Goal: Transaction & Acquisition: Purchase product/service

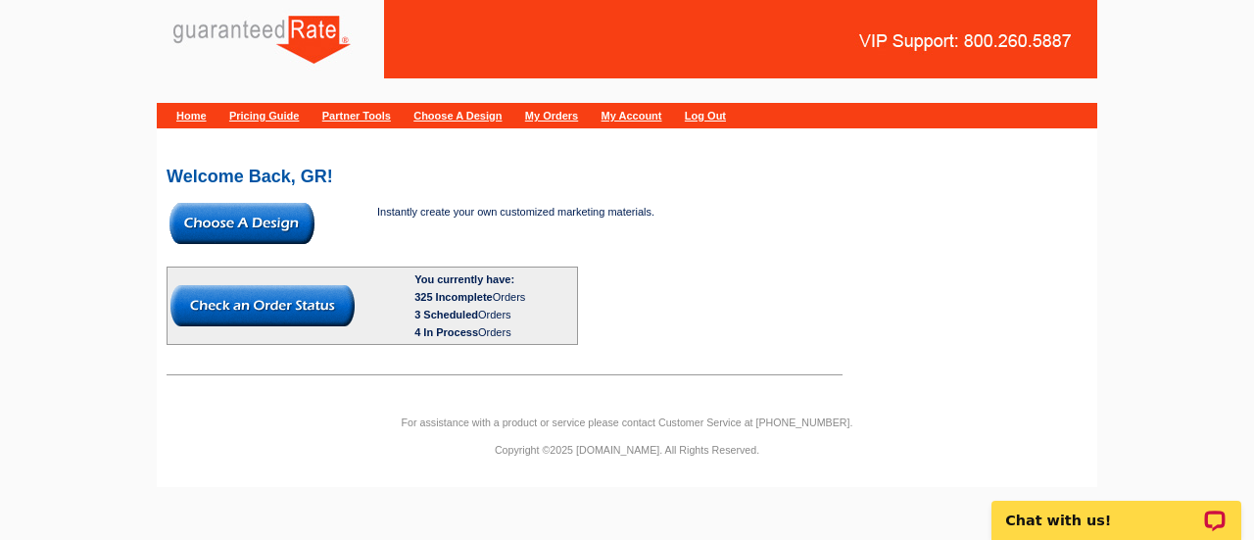
click at [301, 239] on img at bounding box center [242, 223] width 145 height 41
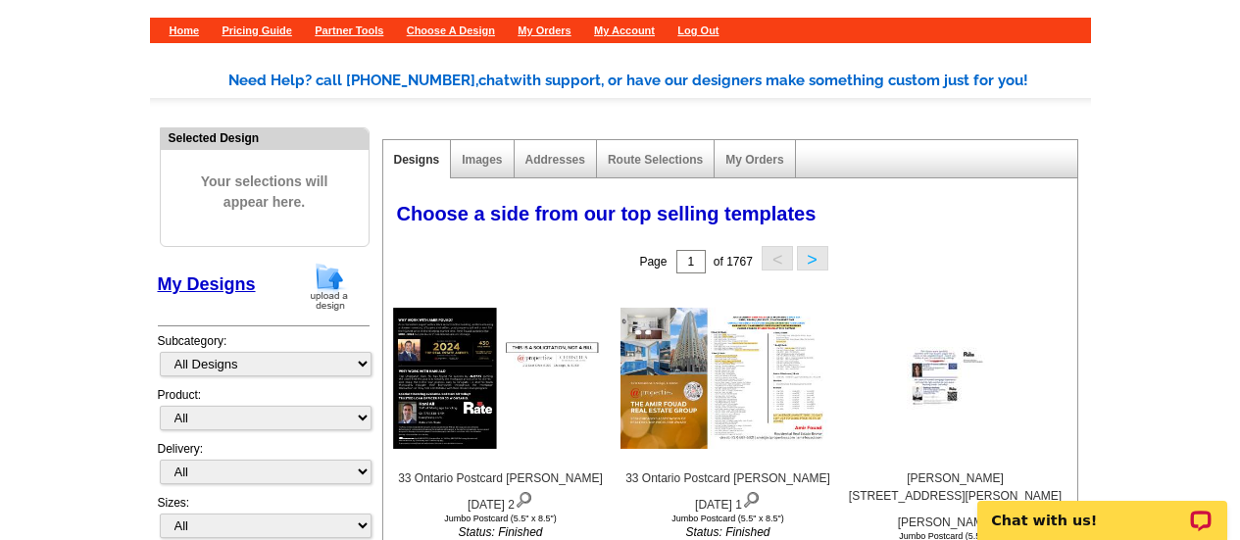
scroll to position [87, 0]
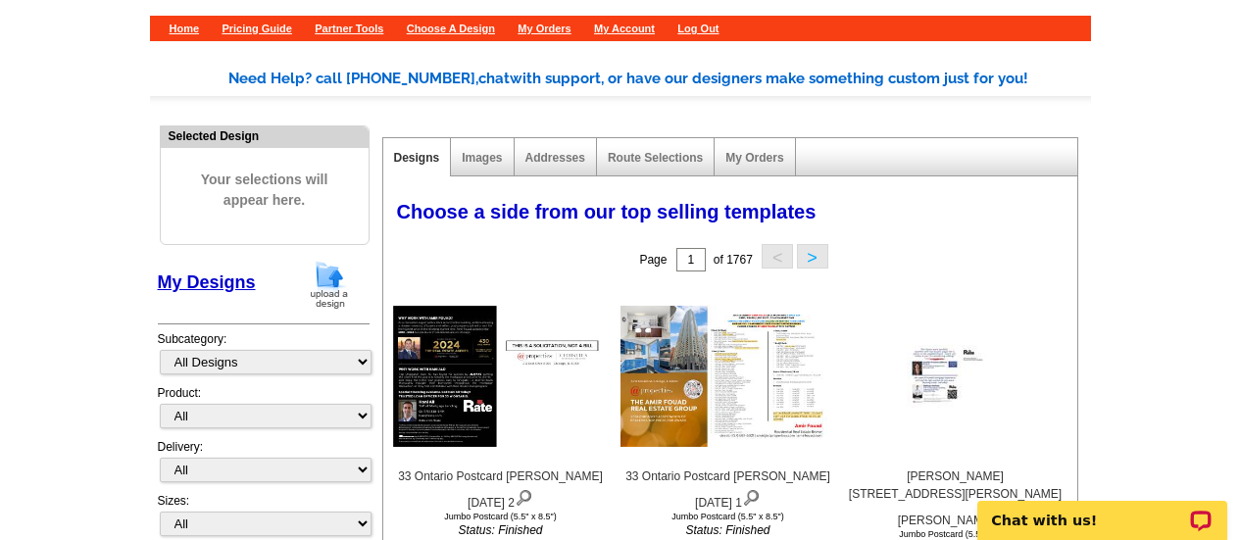
click at [331, 271] on img at bounding box center [329, 285] width 51 height 50
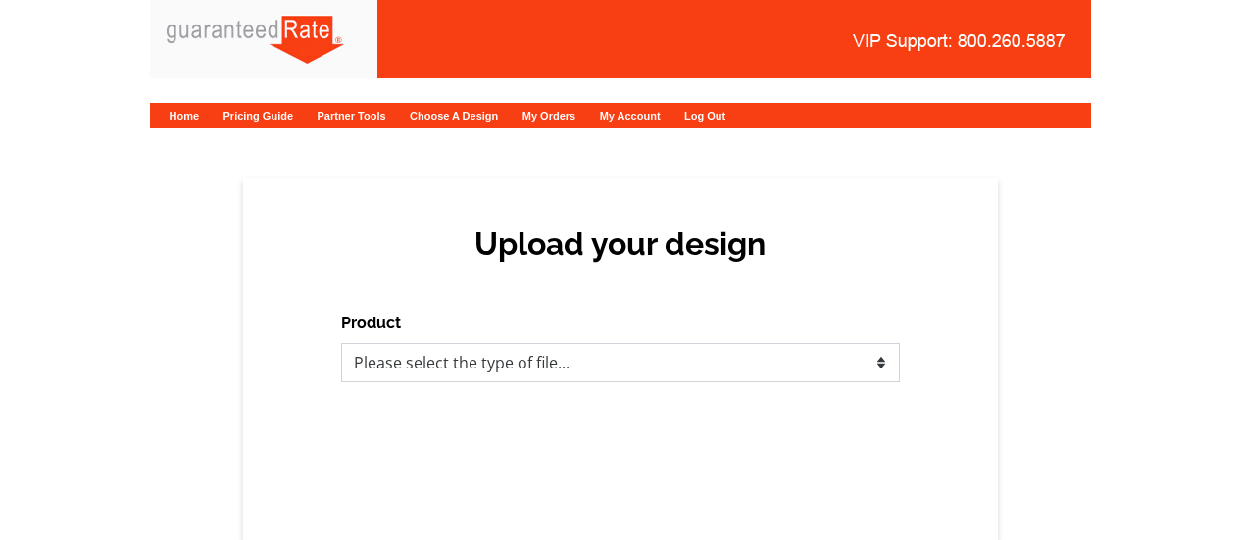
click at [568, 367] on select "Please select the type of file... Postcards Calendars Business Cards Letters an…" at bounding box center [620, 362] width 559 height 39
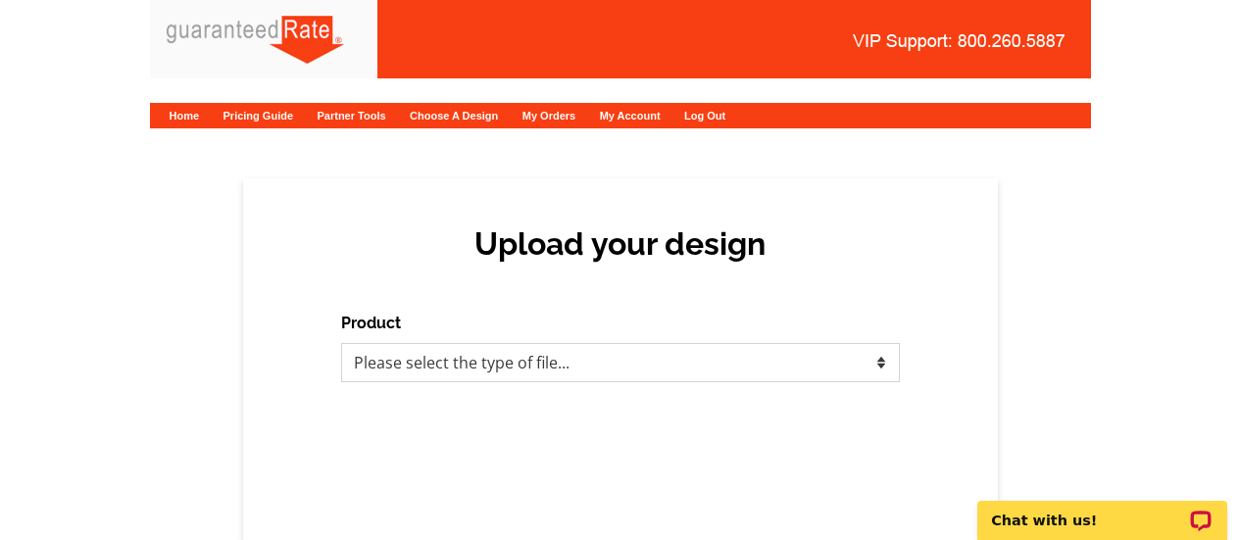
select select "1"
click at [341, 343] on select "Please select the type of file... Postcards Calendars Business Cards Letters an…" at bounding box center [620, 362] width 559 height 39
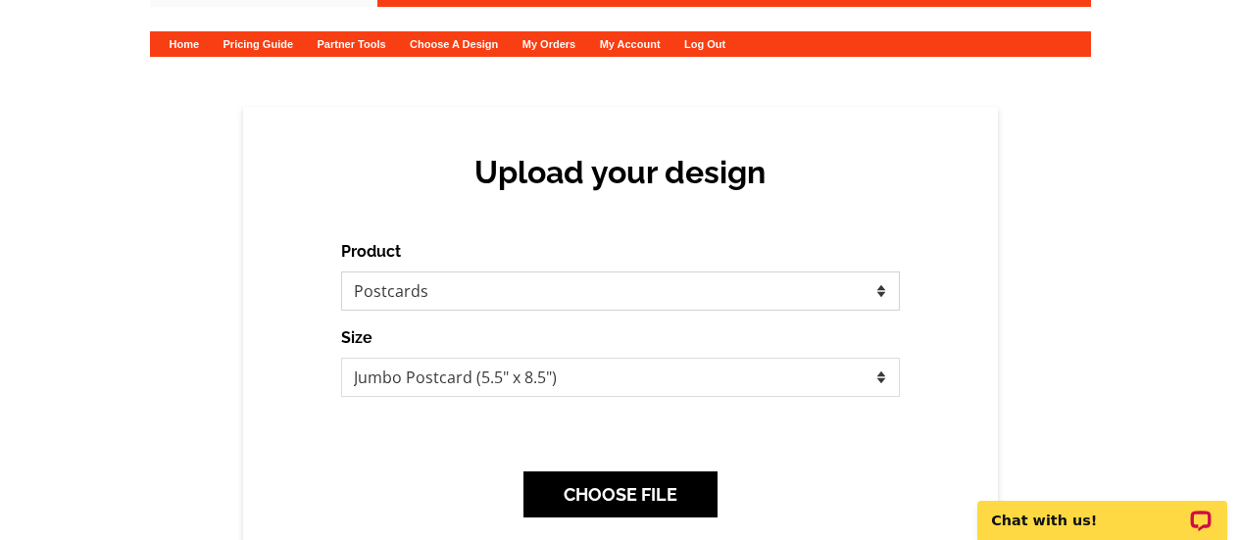
scroll to position [73, 0]
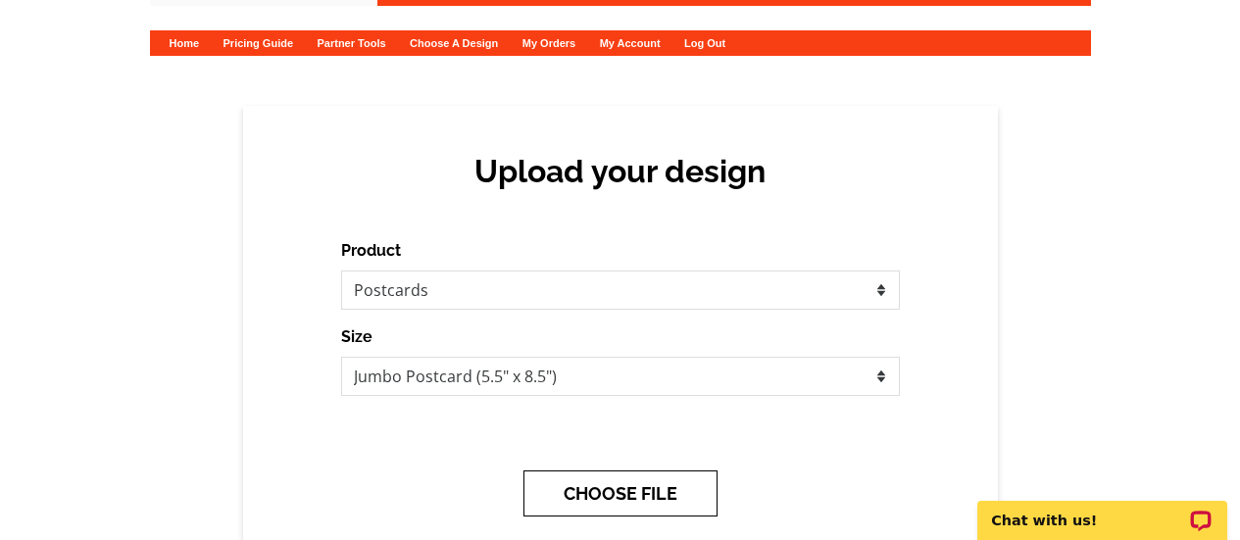
click at [683, 482] on button "CHOOSE FILE" at bounding box center [620, 493] width 194 height 46
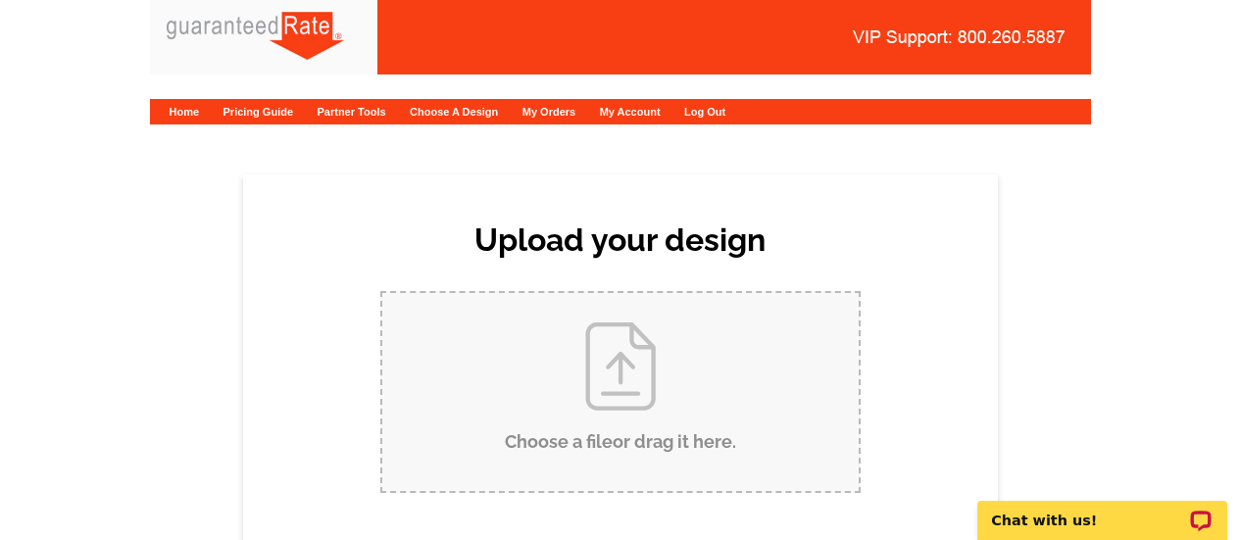
scroll to position [0, 0]
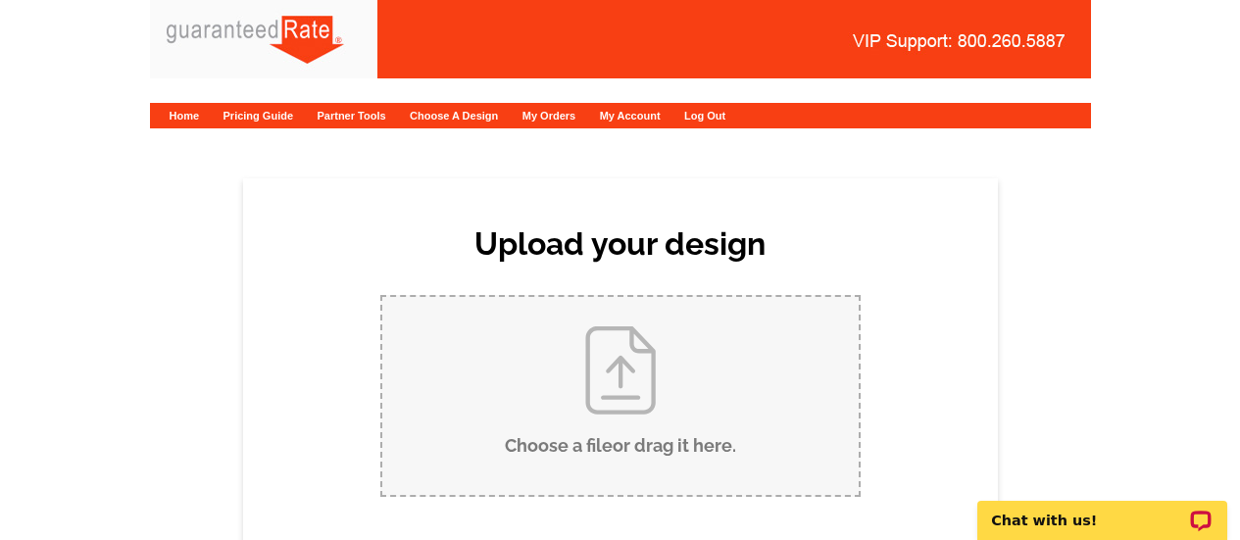
click at [636, 437] on input "Choose a file or drag it here ." at bounding box center [620, 396] width 476 height 198
type input "C:\fakepath\Postcard Caleb Buczek Just Sold.pdf"
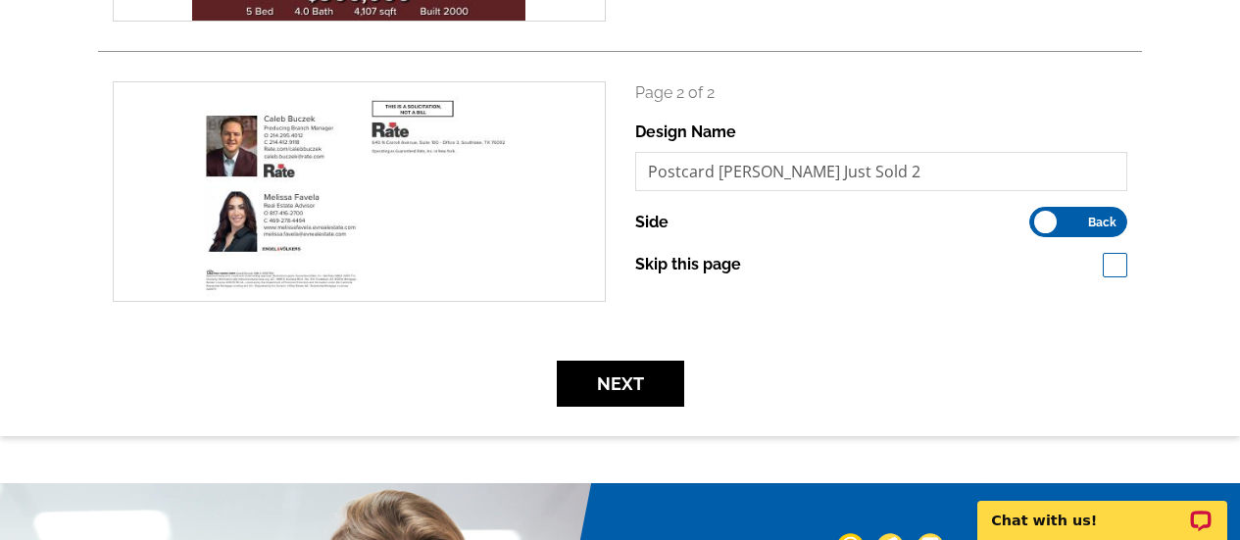
scroll to position [523, 0]
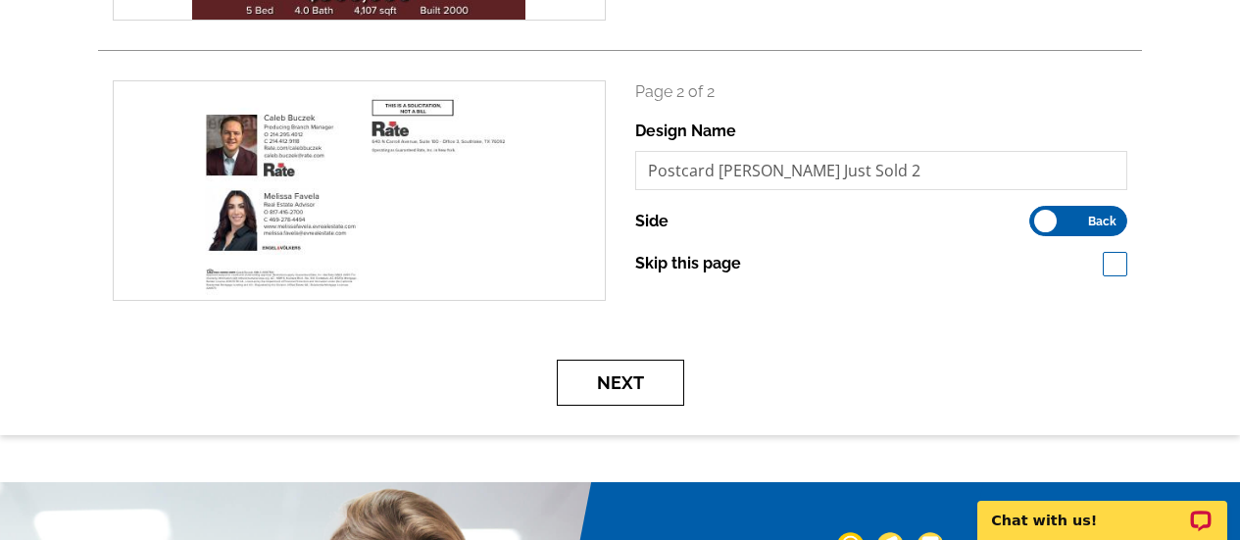
click at [638, 382] on button "Next" at bounding box center [620, 383] width 127 height 46
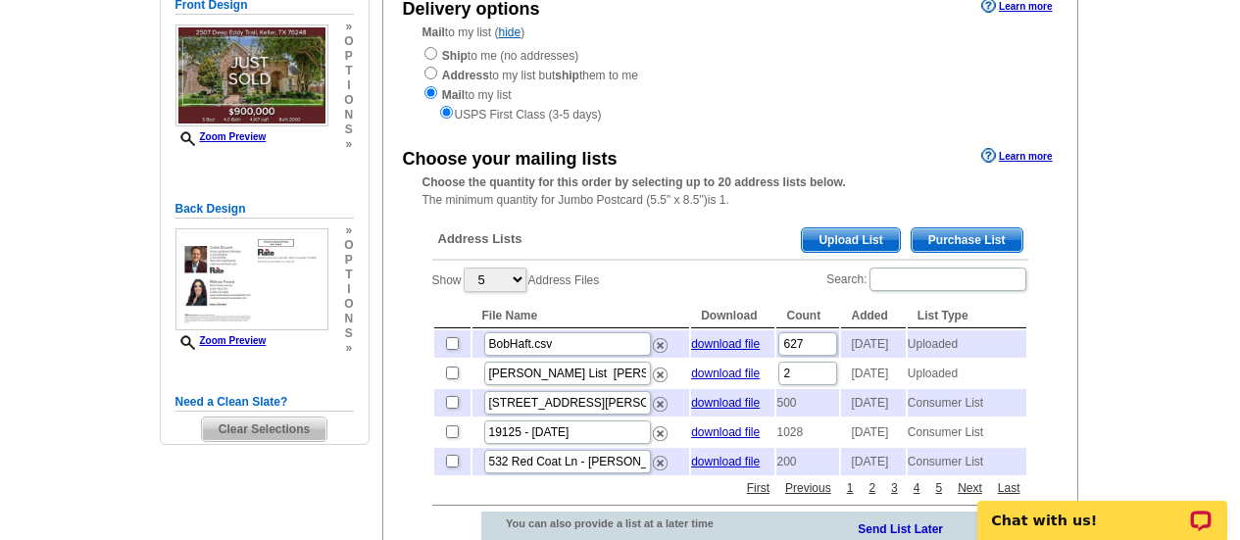
scroll to position [286, 0]
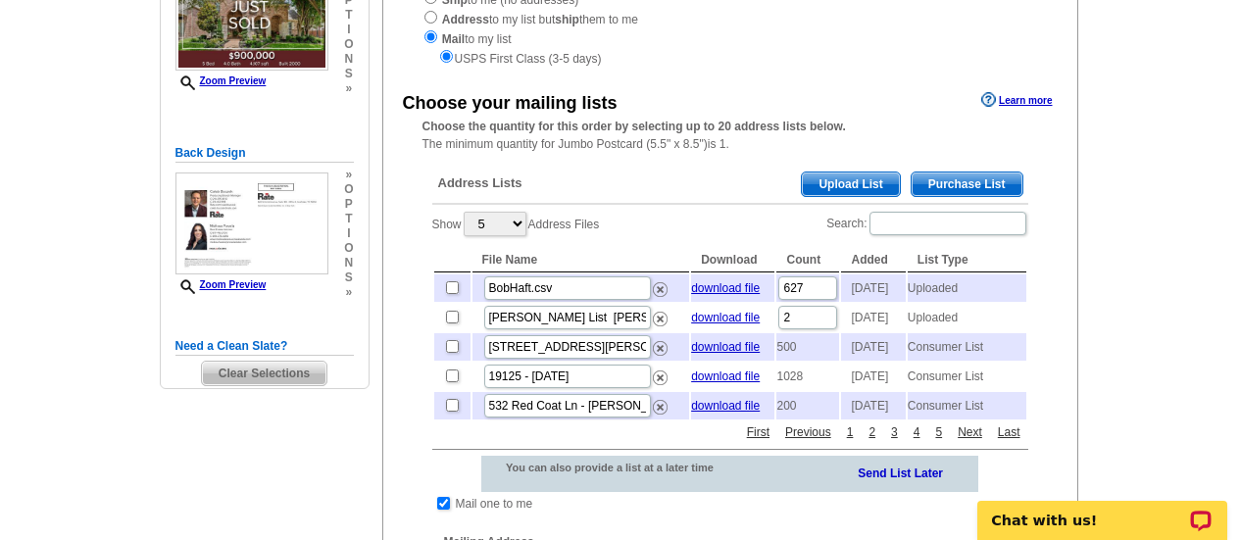
click at [976, 190] on span "Purchase List" at bounding box center [966, 184] width 111 height 24
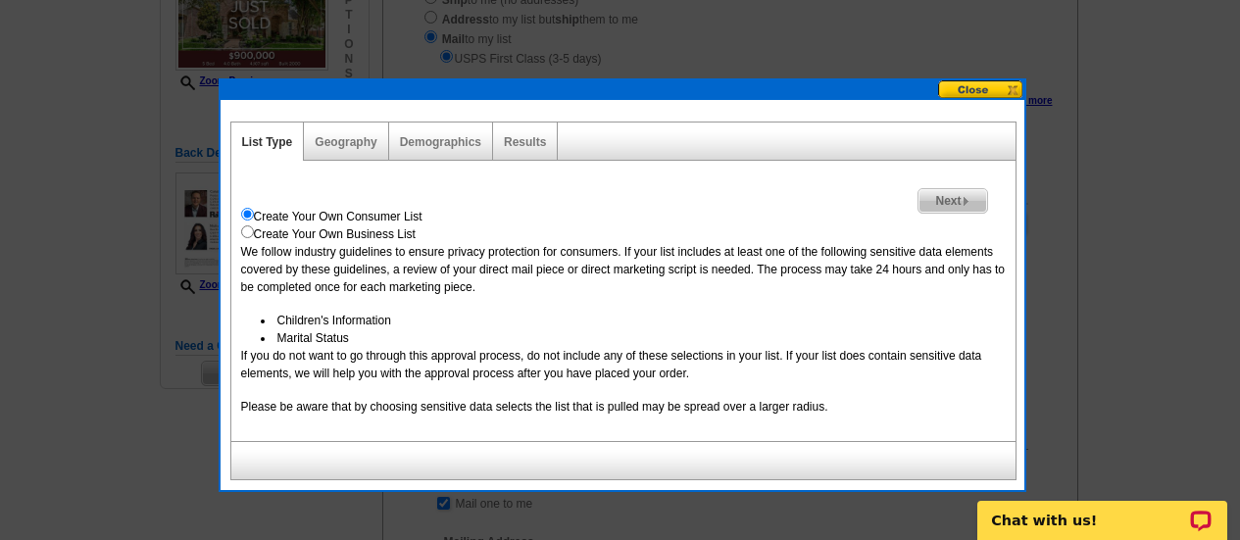
click at [372, 129] on div "Geography" at bounding box center [346, 141] width 84 height 38
click at [358, 135] on link "Geography" at bounding box center [346, 142] width 62 height 14
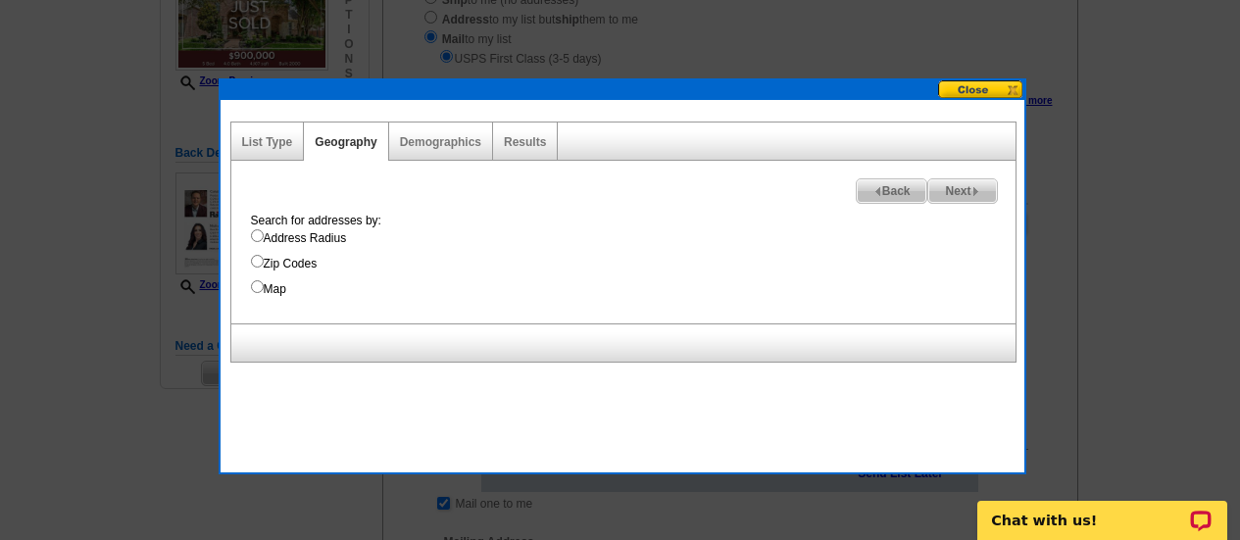
click at [329, 227] on div "Search for addresses by: Address Radius Zip Codes Map" at bounding box center [628, 255] width 774 height 86
click at [326, 239] on label "Address Radius" at bounding box center [633, 238] width 764 height 18
click at [264, 239] on input "Address Radius" at bounding box center [257, 235] width 13 height 13
radio input "true"
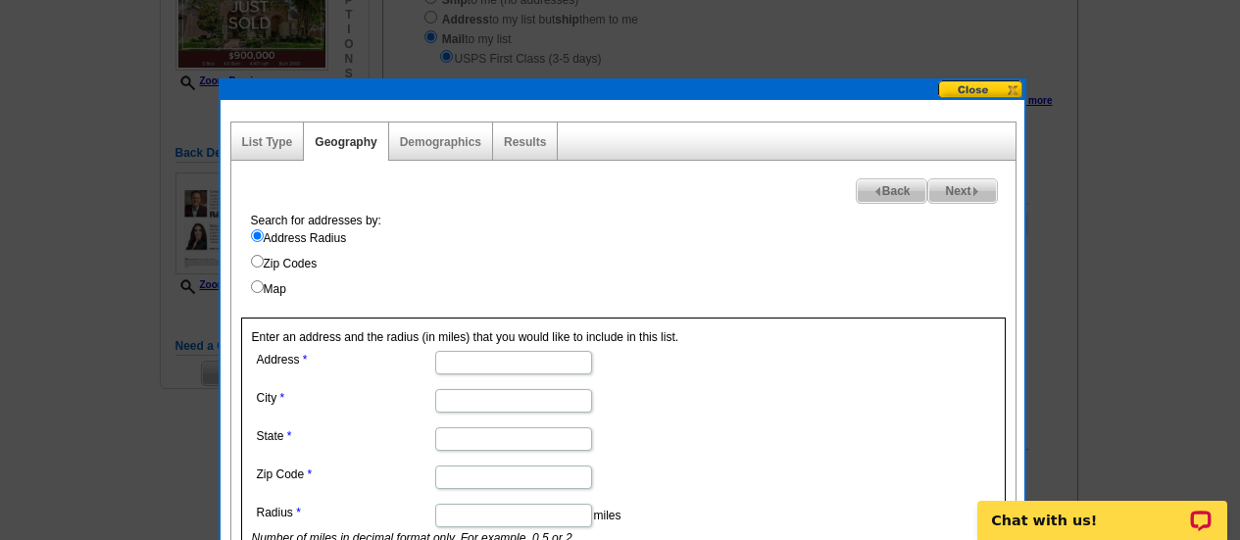
paste input "2507 Deep Eddy Trl, Keller, TX 76248"
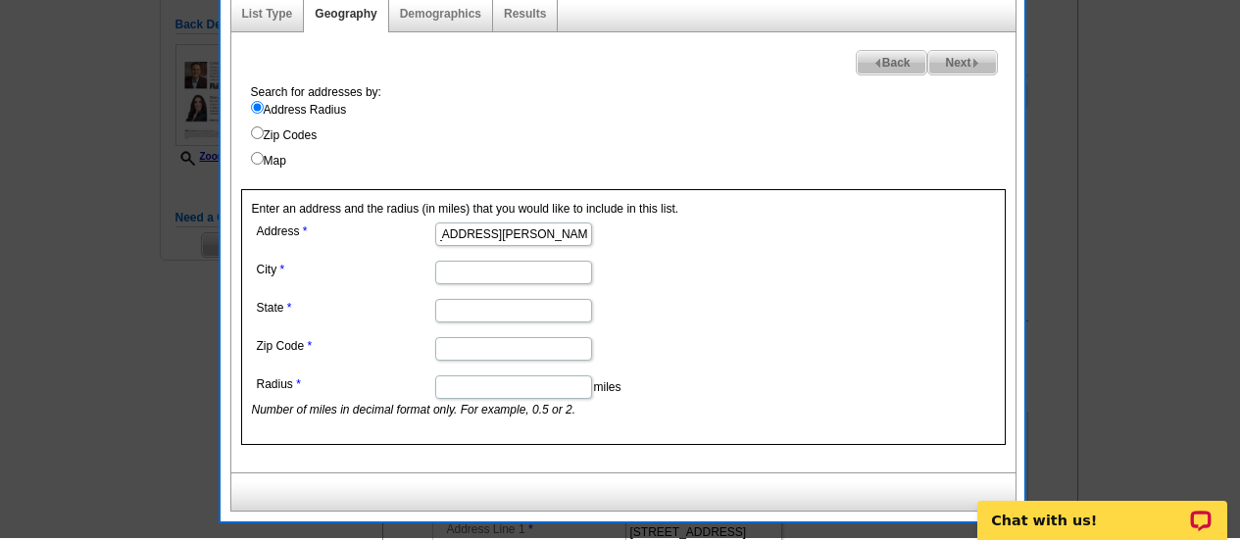
scroll to position [416, 0]
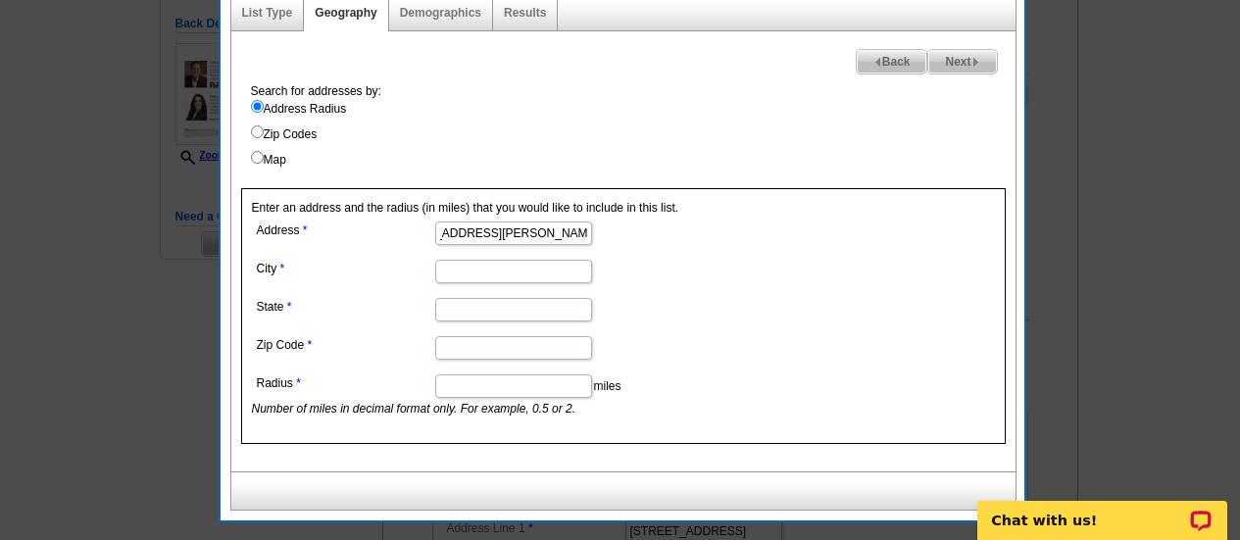
type input "2507 Deep Eddy Trl, Keller, TX 76248"
click at [476, 265] on input "City" at bounding box center [513, 272] width 157 height 24
paste input "2507 Deep Eddy Trl, Keller, TX 76248"
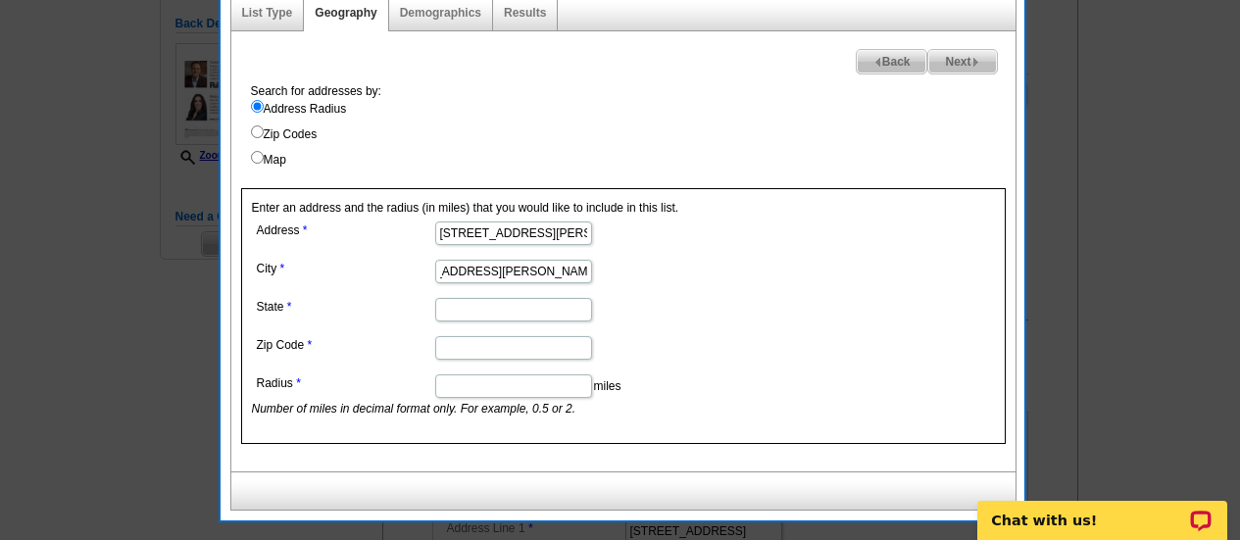
type input "2507 Deep Eddy Trl, Keller, TX 76248"
drag, startPoint x: 543, startPoint y: 229, endPoint x: 912, endPoint y: 466, distance: 439.0
click at [912, 466] on div "Search for addresses by: Address Radius Zip Codes Map Enter an address and the …" at bounding box center [623, 276] width 784 height 389
type input "2507 Deep Eddy Trl"
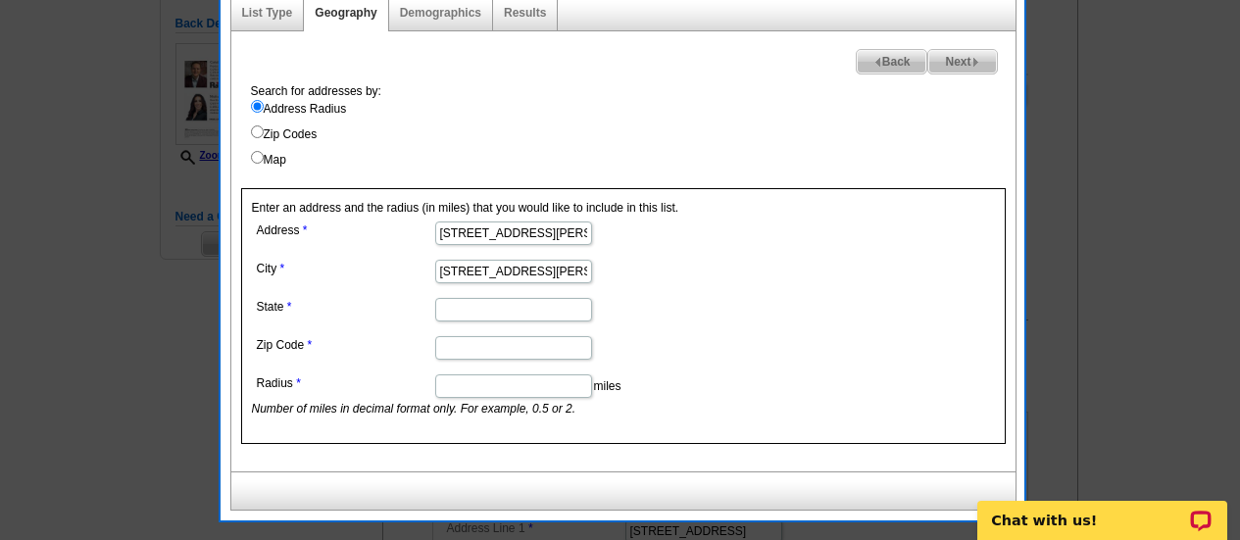
drag, startPoint x: 549, startPoint y: 269, endPoint x: 207, endPoint y: 343, distance: 350.0
click at [207, 343] on body "1 Items Home Pricing Guide Partner Tools Choose A Design My Orders My Account L…" at bounding box center [620, 340] width 1240 height 1513
drag, startPoint x: 469, startPoint y: 271, endPoint x: 652, endPoint y: 294, distance: 183.7
click at [652, 294] on dl "Address 2507 Deep Eddy Trl City Keller, TX 76248 State Zip Code Radius miles Nu…" at bounding box center [512, 317] width 521 height 201
type input "Keller"
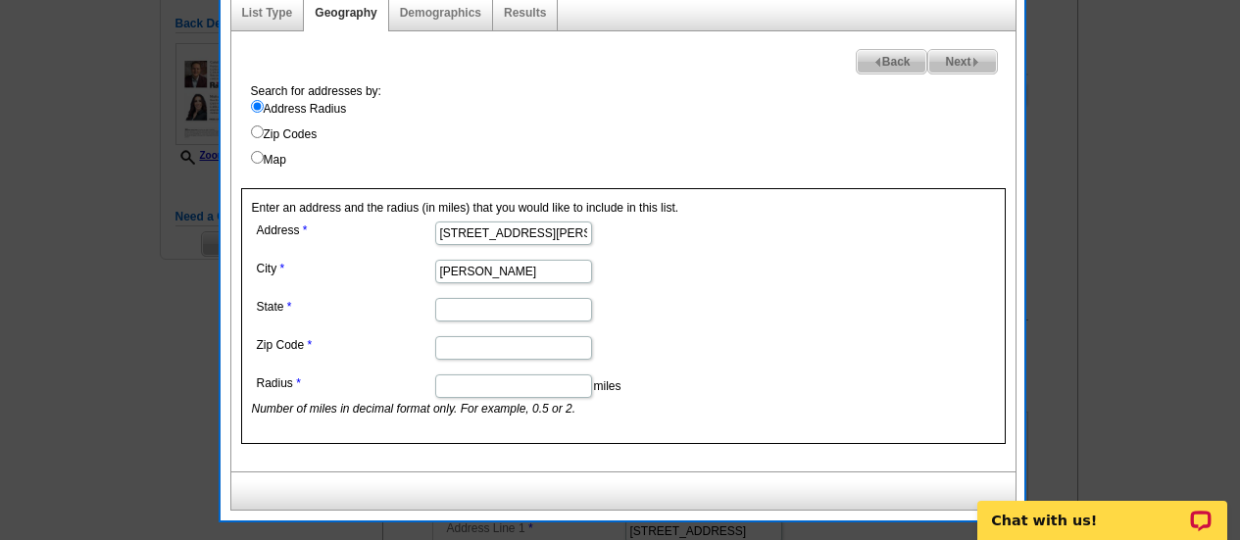
click at [509, 311] on input "State" at bounding box center [513, 310] width 157 height 24
drag, startPoint x: 509, startPoint y: 311, endPoint x: 461, endPoint y: 313, distance: 48.1
click at [461, 313] on input "State" at bounding box center [513, 310] width 157 height 24
type input "[US_STATE]"
click at [458, 347] on input "Zip Code" at bounding box center [513, 348] width 157 height 24
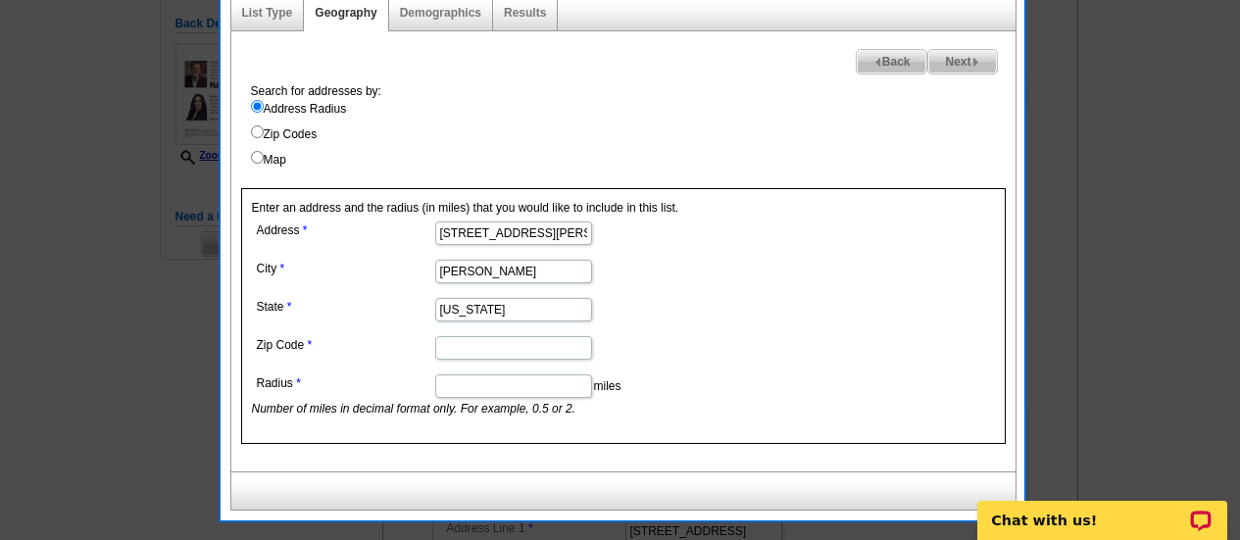
paste input "2507 Deep Eddy Trl, Keller, TX 76248"
drag, startPoint x: 552, startPoint y: 351, endPoint x: 55, endPoint y: 341, distance: 496.9
click at [55, 341] on body "1 Items Home Pricing Guide Partner Tools Choose A Design My Orders My Account L…" at bounding box center [620, 340] width 1240 height 1513
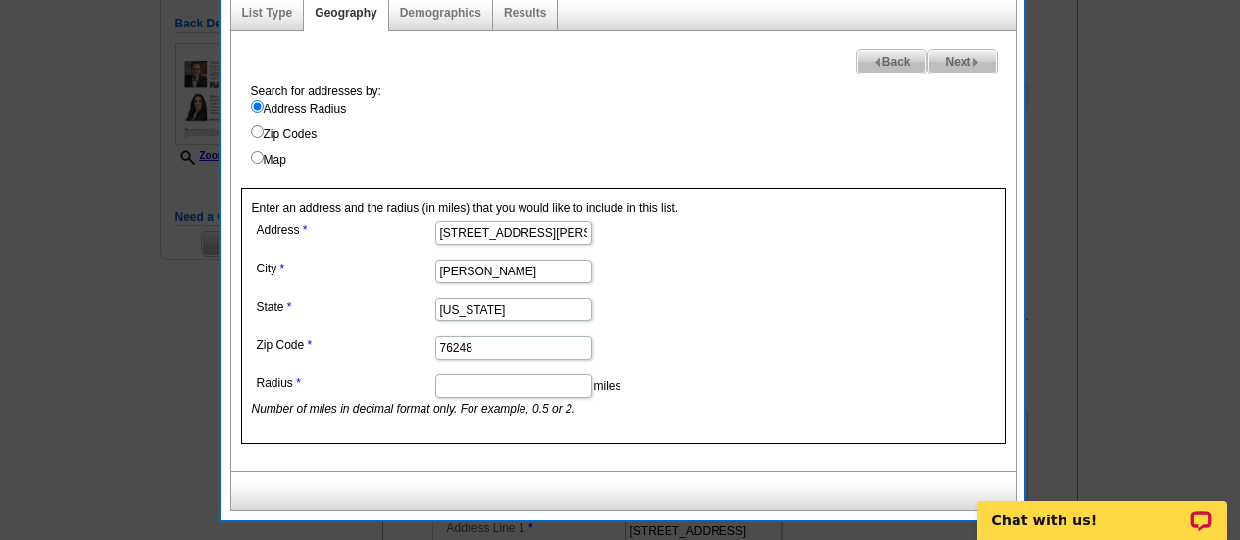
type input "76248"
click at [665, 288] on dl "Address 2507 Deep Eddy Trl City Keller State Texas Zip Code 76248 Radius miles …" at bounding box center [512, 317] width 521 height 201
click at [514, 389] on input "Radius" at bounding box center [513, 386] width 157 height 24
type input ".5"
click at [909, 264] on form "Address 2507 Deep Eddy Trl City Keller State Texas Zip Code 76248 Radius .5 mil…" at bounding box center [623, 317] width 743 height 201
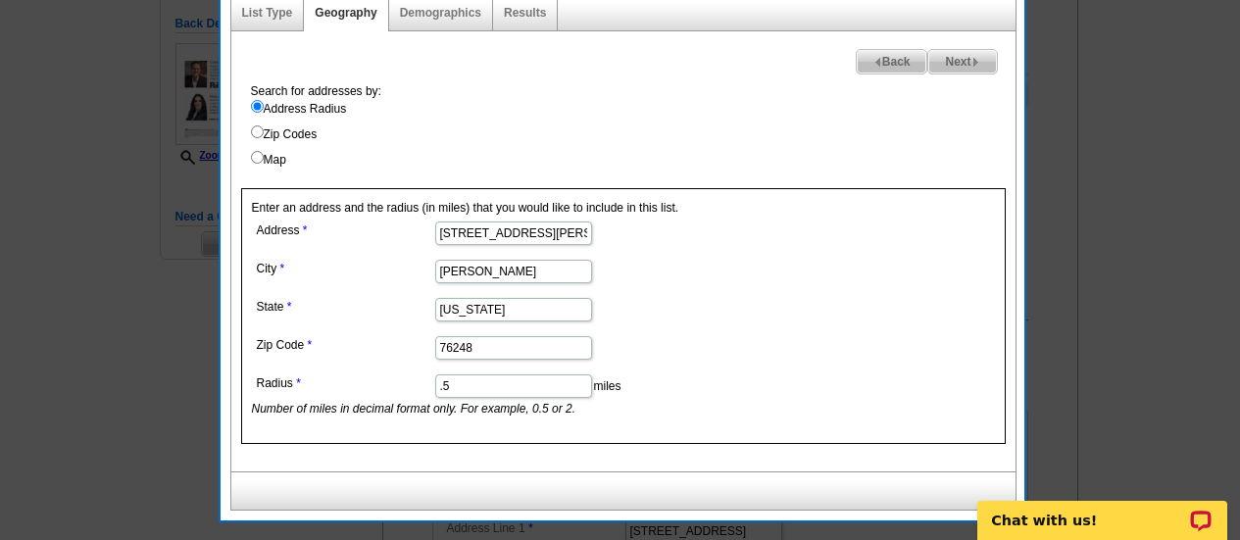
click at [970, 62] on span "Next" at bounding box center [962, 62] width 68 height 24
select select
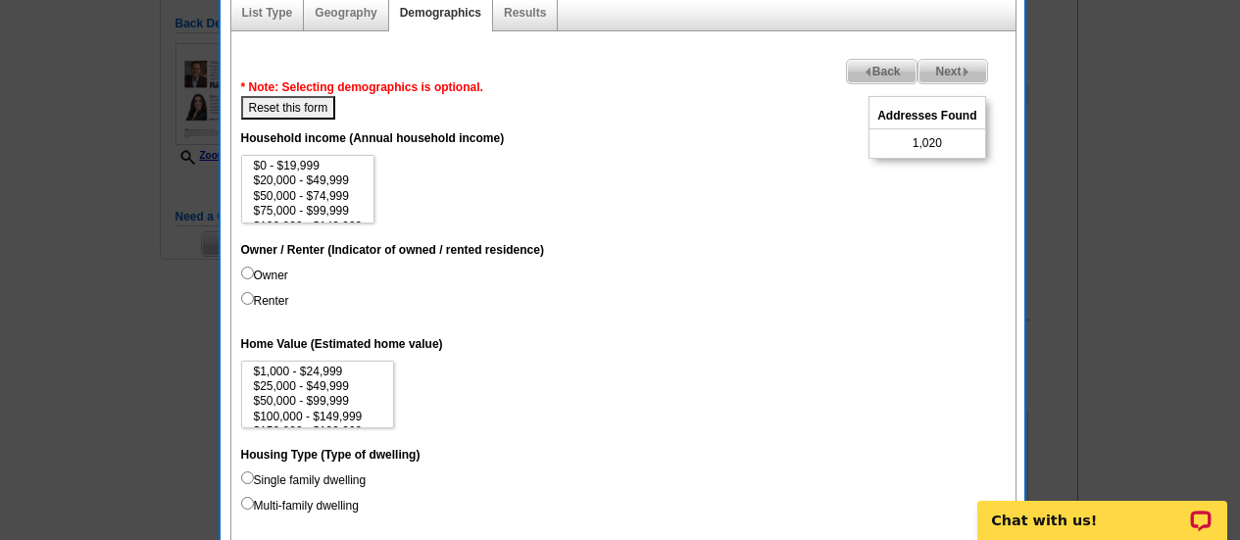
click at [856, 65] on span "Back" at bounding box center [882, 72] width 71 height 24
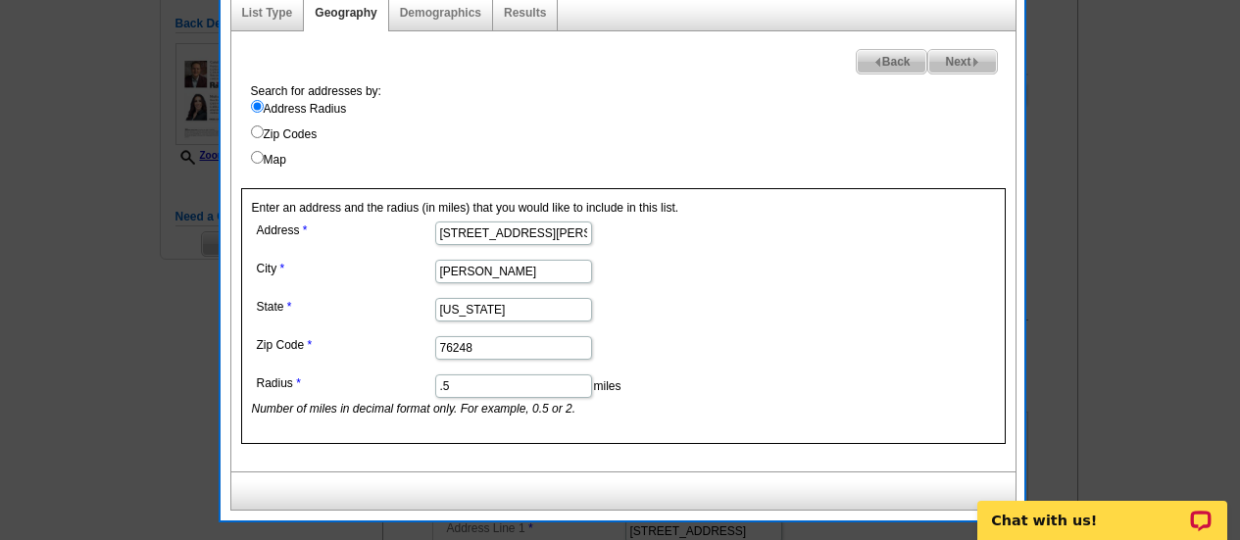
click at [447, 389] on input ".5" at bounding box center [513, 386] width 157 height 24
type input ".25"
click at [641, 371] on dd ".25 miles Number of miles in decimal format only. For example, 0.5 or 2." at bounding box center [512, 393] width 521 height 48
click at [955, 66] on span "Next" at bounding box center [962, 62] width 68 height 24
select select
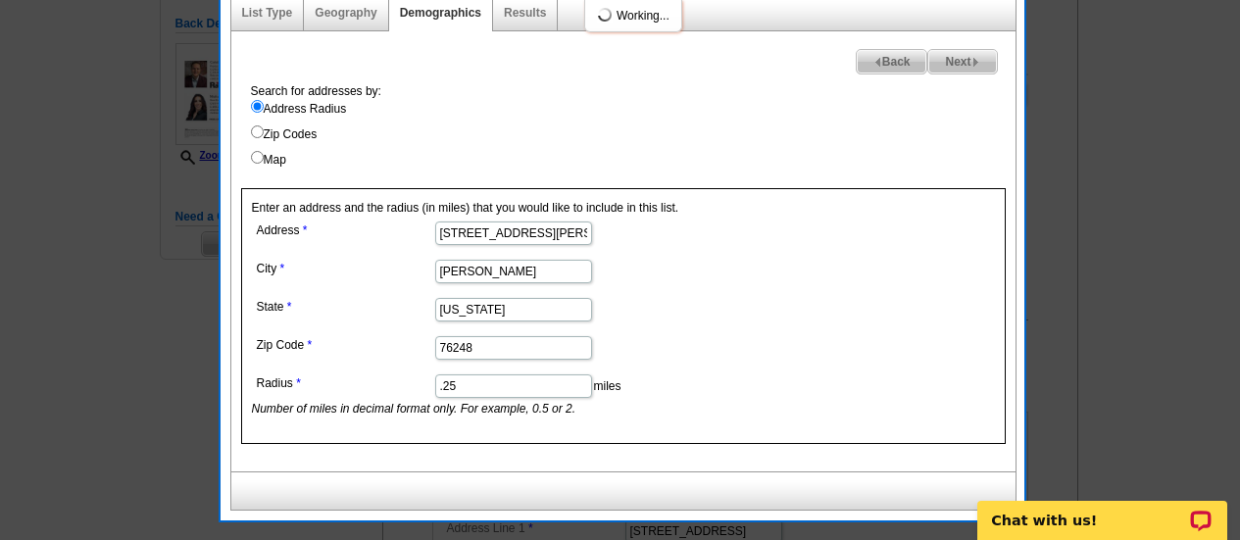
select select
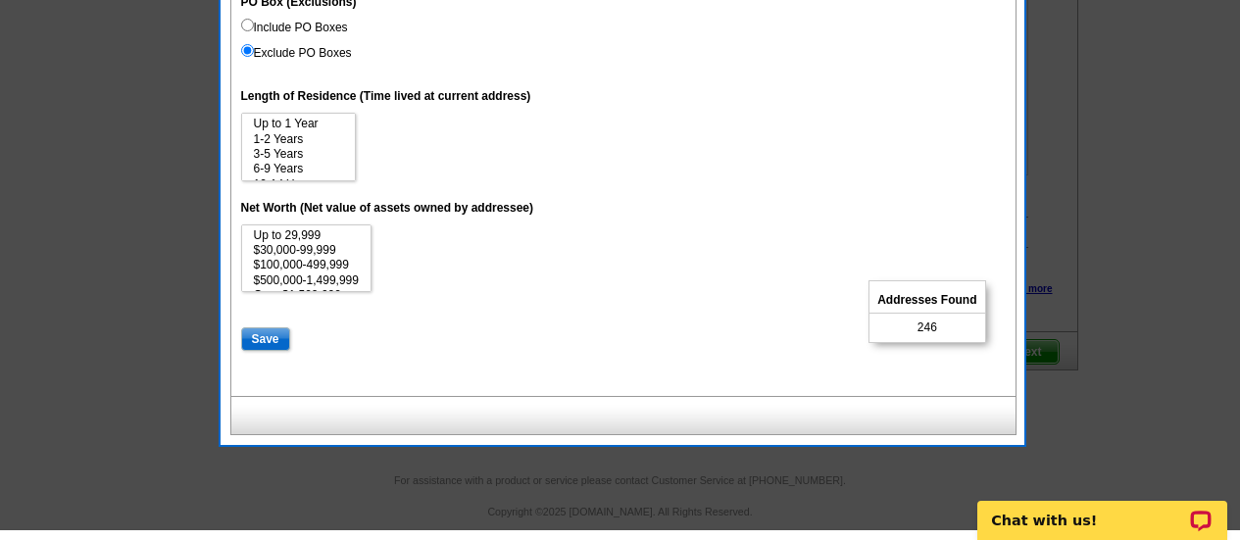
scroll to position [967, 0]
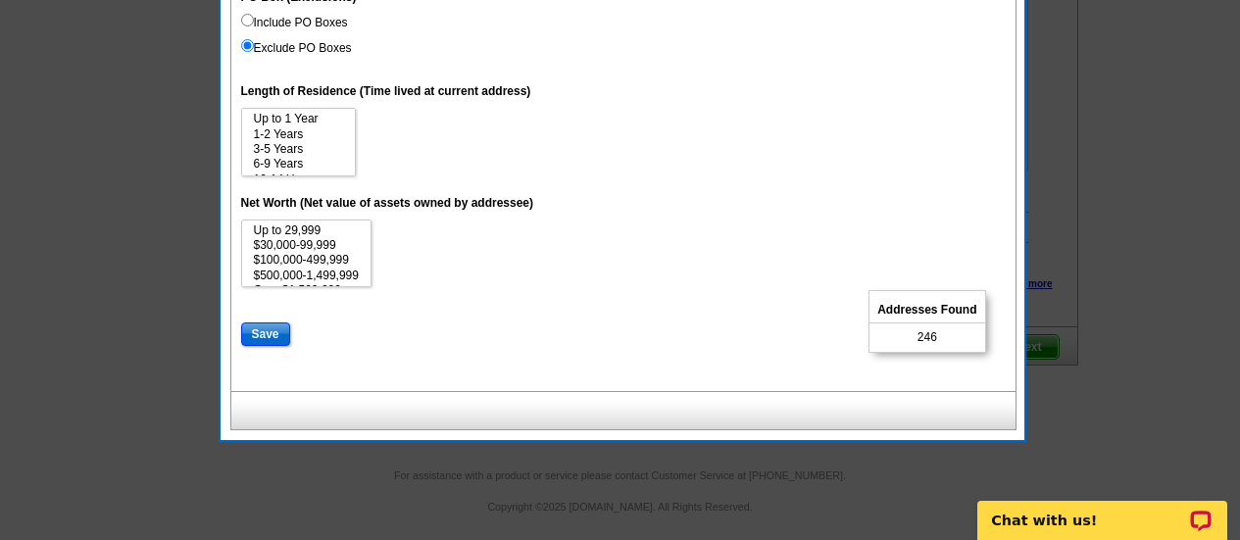
click at [280, 333] on input "Save" at bounding box center [265, 334] width 49 height 24
select select
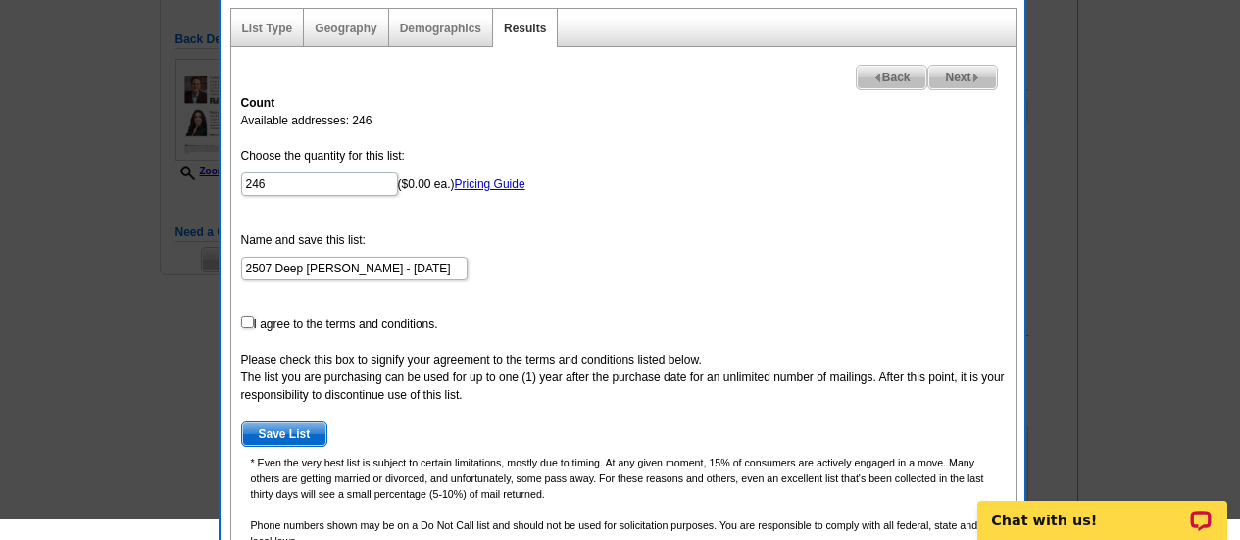
scroll to position [375, 0]
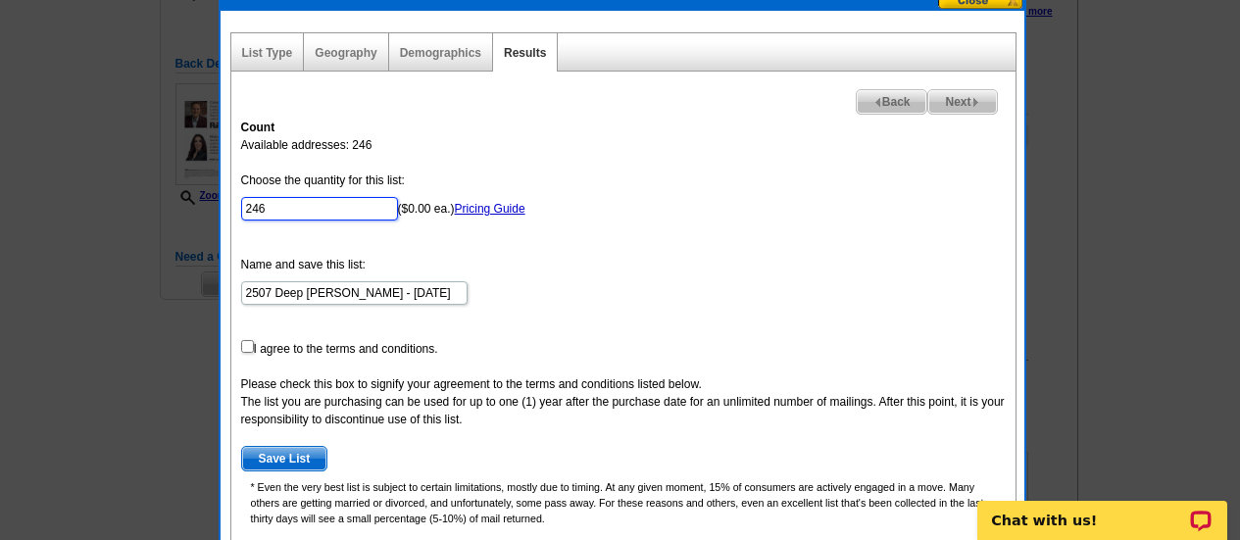
click at [285, 207] on input "246" at bounding box center [319, 209] width 157 height 24
type input "245"
click at [247, 352] on input "checkbox" at bounding box center [247, 346] width 13 height 13
checkbox input "true"
click at [297, 456] on span "Save List" at bounding box center [284, 459] width 85 height 24
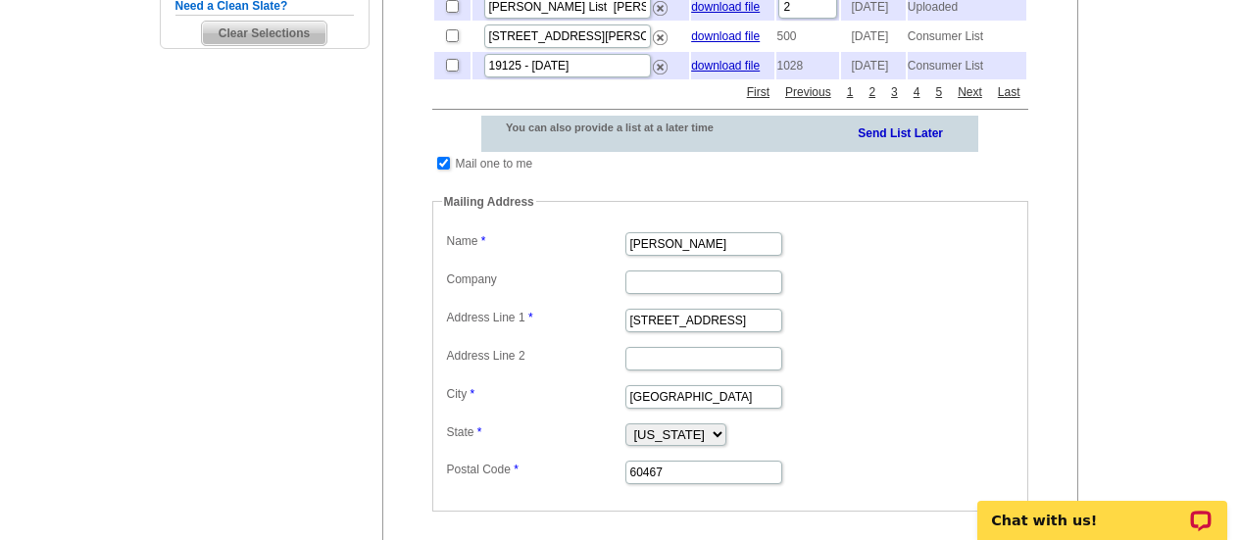
scroll to position [627, 0]
click at [448, 169] on input "checkbox" at bounding box center [443, 162] width 13 height 13
checkbox input "false"
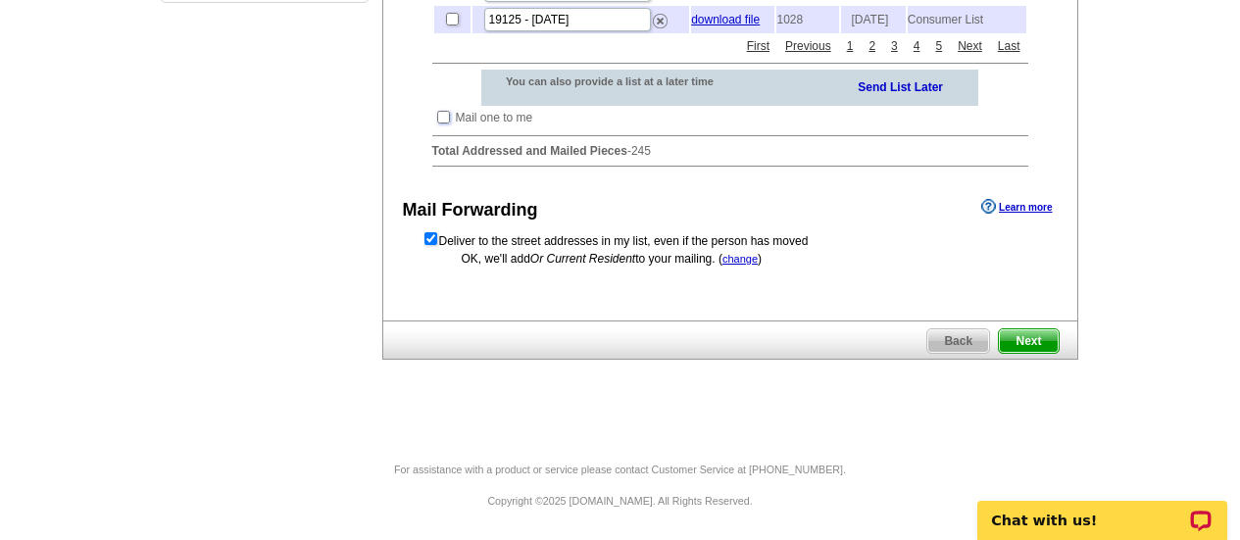
scroll to position [689, 0]
click at [1041, 353] on span "Next" at bounding box center [1028, 341] width 59 height 24
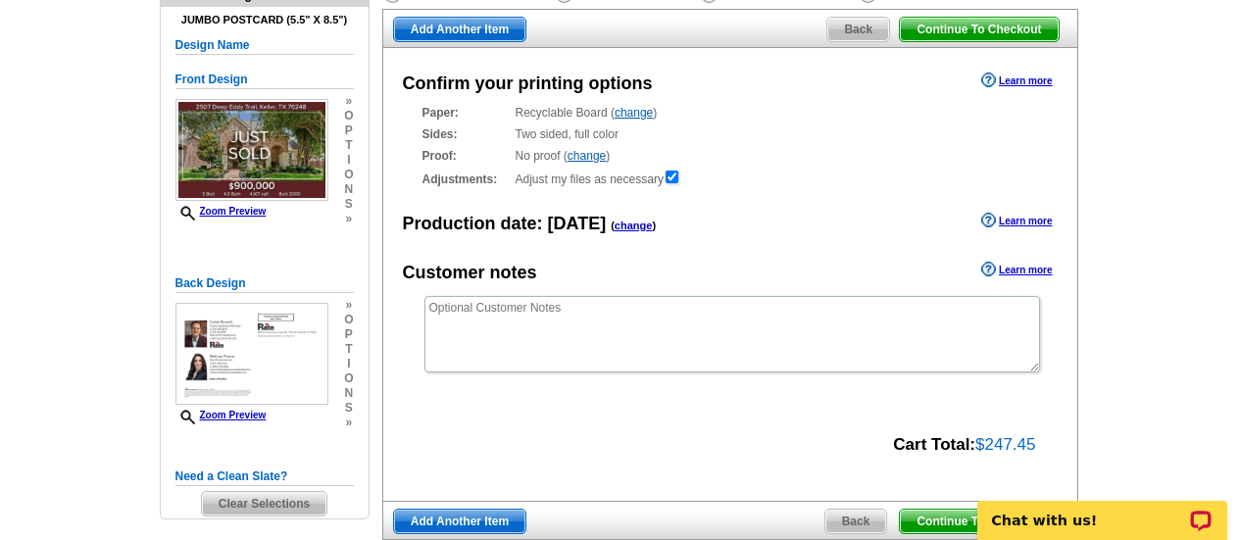
scroll to position [158, 0]
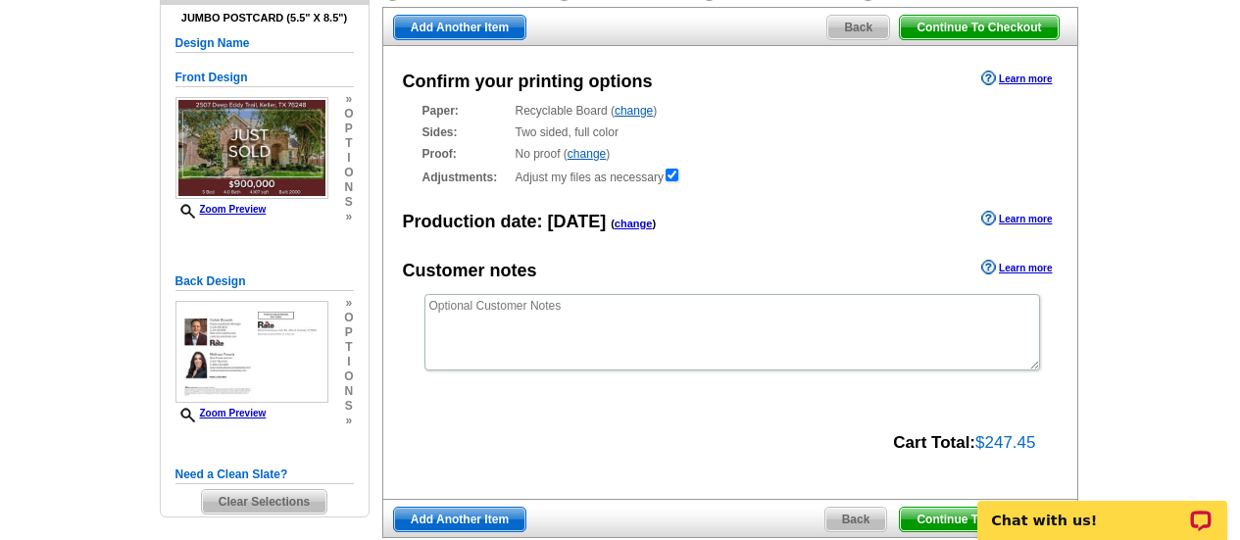
click at [1029, 24] on span "Continue To Checkout" at bounding box center [979, 28] width 158 height 24
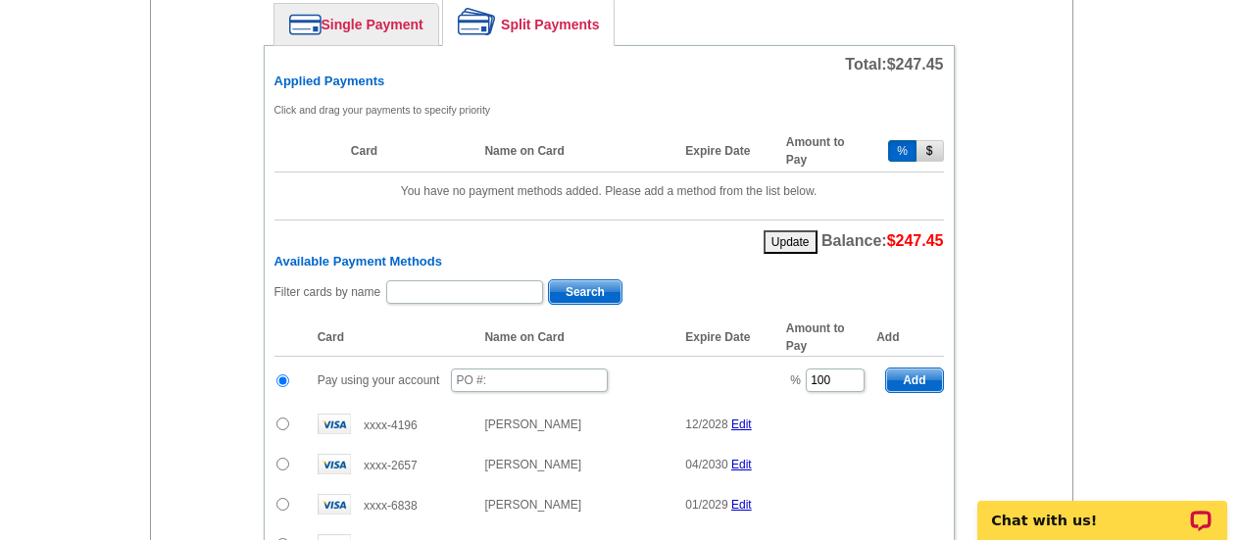
scroll to position [928, 0]
drag, startPoint x: 817, startPoint y: 380, endPoint x: 748, endPoint y: 375, distance: 69.7
click at [748, 375] on tr "Pay using your account % 100 Add" at bounding box center [608, 380] width 669 height 48
type input "50"
click at [572, 376] on input "text" at bounding box center [529, 379] width 157 height 24
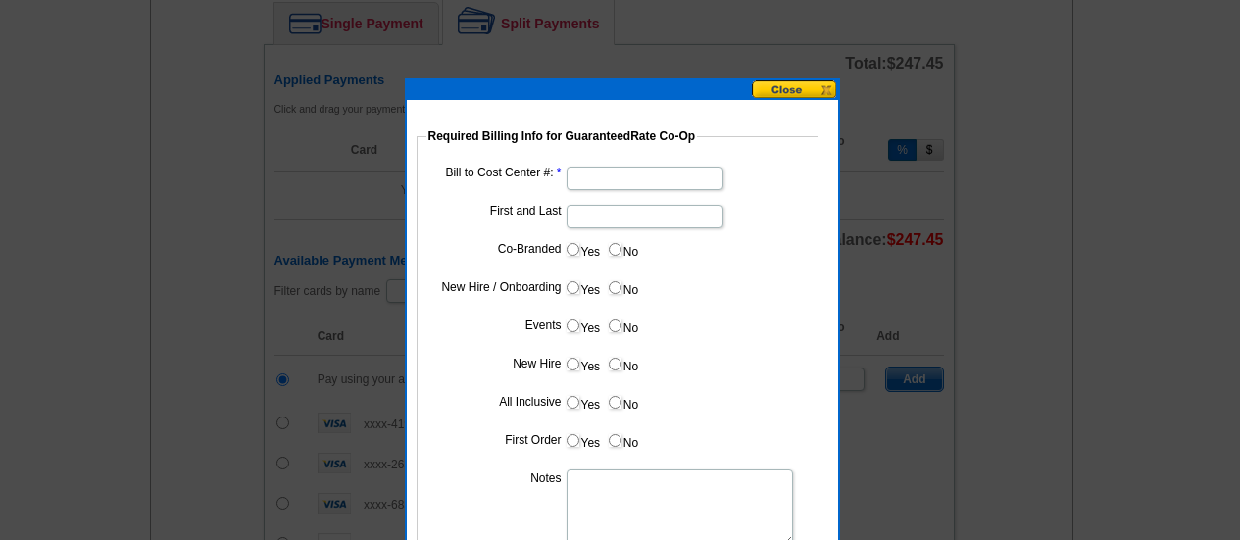
type input "09252025_1238_SW"
click at [645, 169] on input "Bill to Cost Center #:" at bounding box center [644, 179] width 157 height 24
type input "1695"
click at [625, 222] on input "First and Last" at bounding box center [644, 217] width 157 height 24
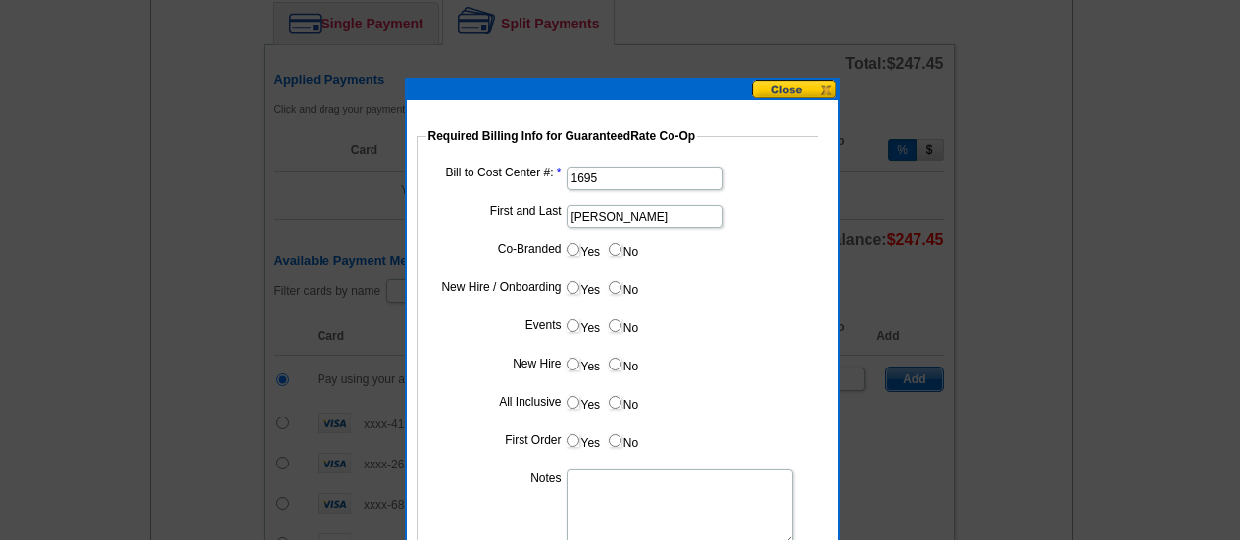
type input "[PERSON_NAME]"
click at [576, 255] on input "Yes" at bounding box center [572, 249] width 13 height 13
radio input "true"
click at [605, 297] on input "Cost paid by cobrand" at bounding box center [644, 293] width 157 height 24
type input "50"
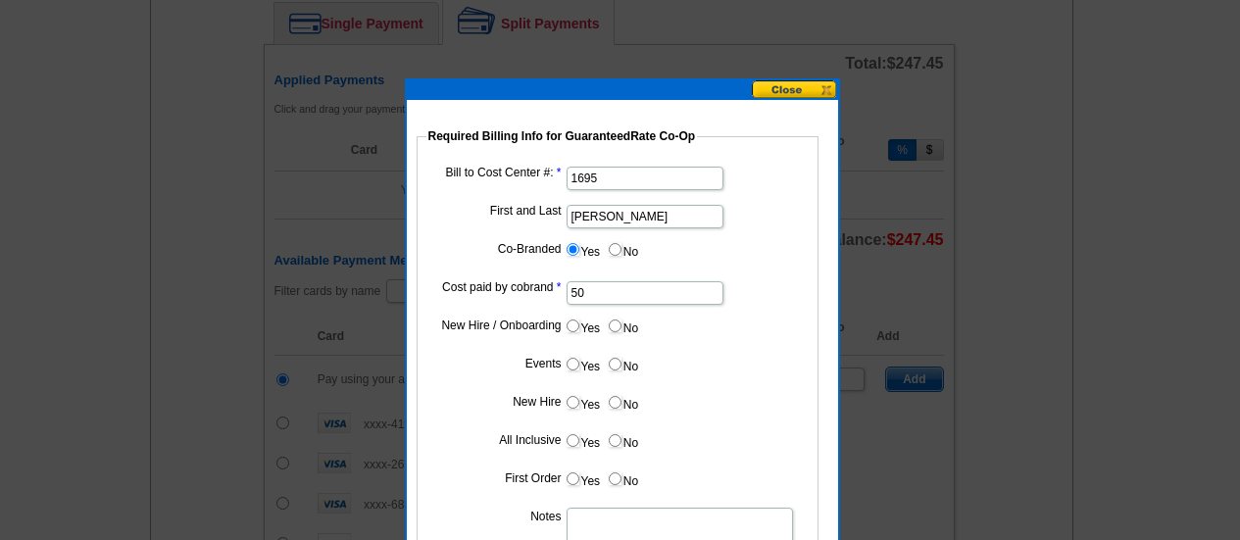
click at [613, 319] on input "No" at bounding box center [615, 325] width 13 height 13
radio input "true"
click at [621, 364] on label "No" at bounding box center [622, 364] width 31 height 23
click at [621, 364] on input "No" at bounding box center [615, 364] width 13 height 13
radio input "true"
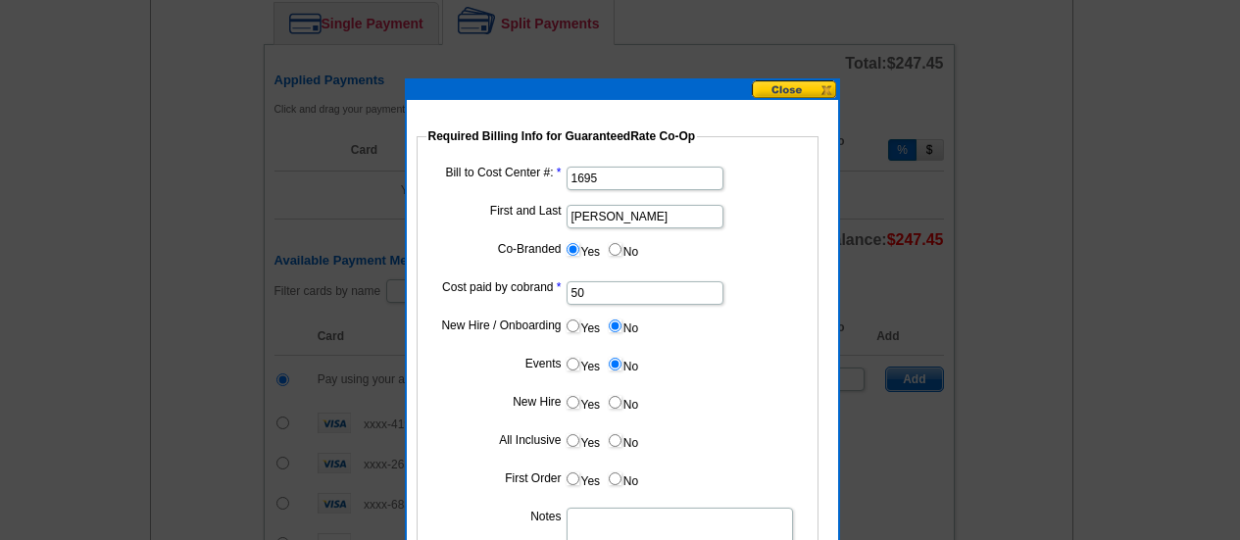
click at [616, 401] on input "No" at bounding box center [615, 402] width 13 height 13
radio input "true"
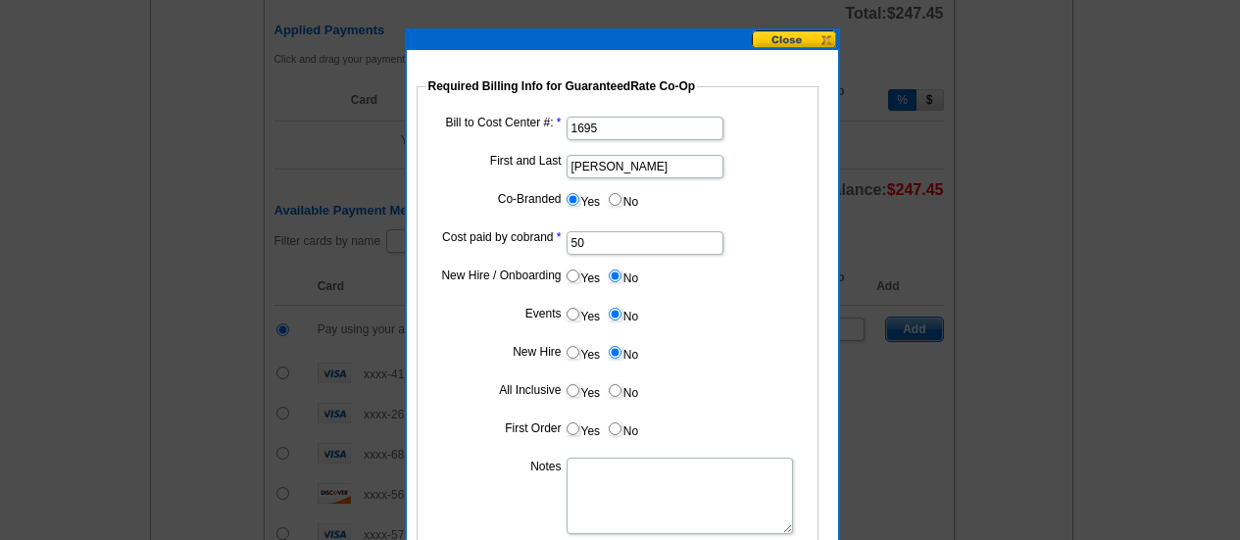
click at [617, 393] on input "No" at bounding box center [615, 390] width 13 height 13
radio input "true"
click at [615, 434] on input "No" at bounding box center [615, 428] width 13 height 13
radio input "true"
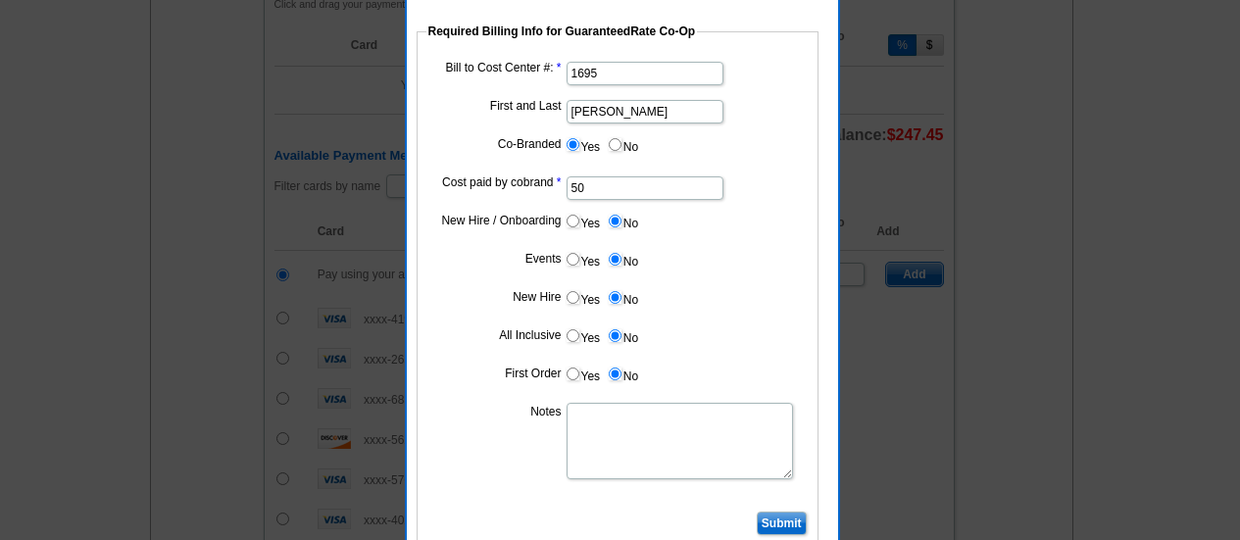
scroll to position [1034, 0]
click at [615, 434] on textarea "Notes" at bounding box center [679, 440] width 226 height 76
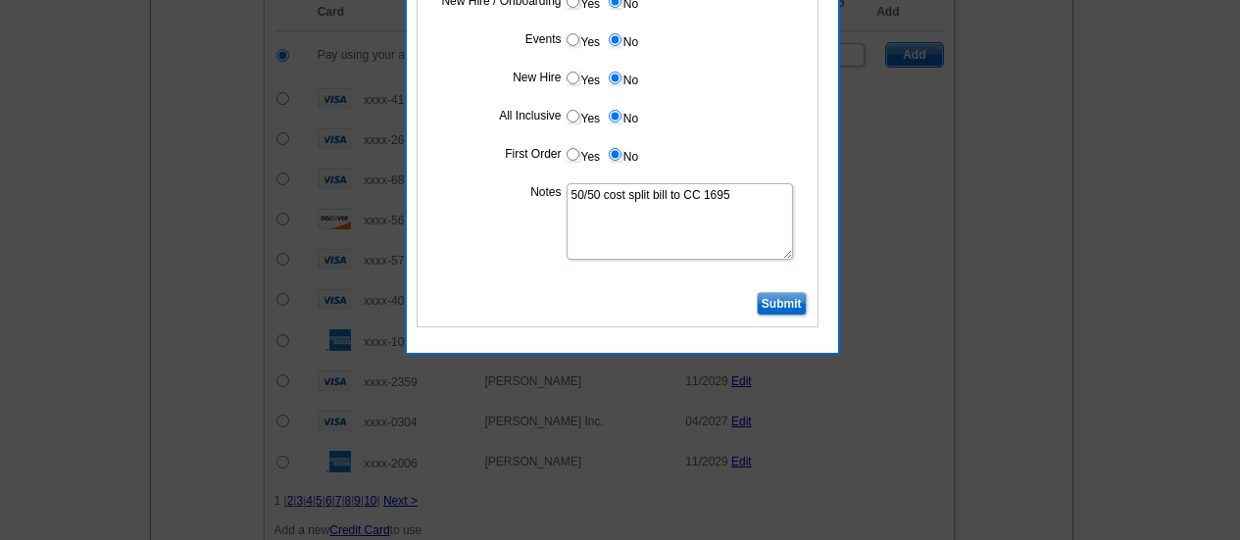
scroll to position [1253, 0]
type textarea "50/50 cost split bill to CC 1695"
click at [778, 302] on input "Submit" at bounding box center [782, 303] width 50 height 24
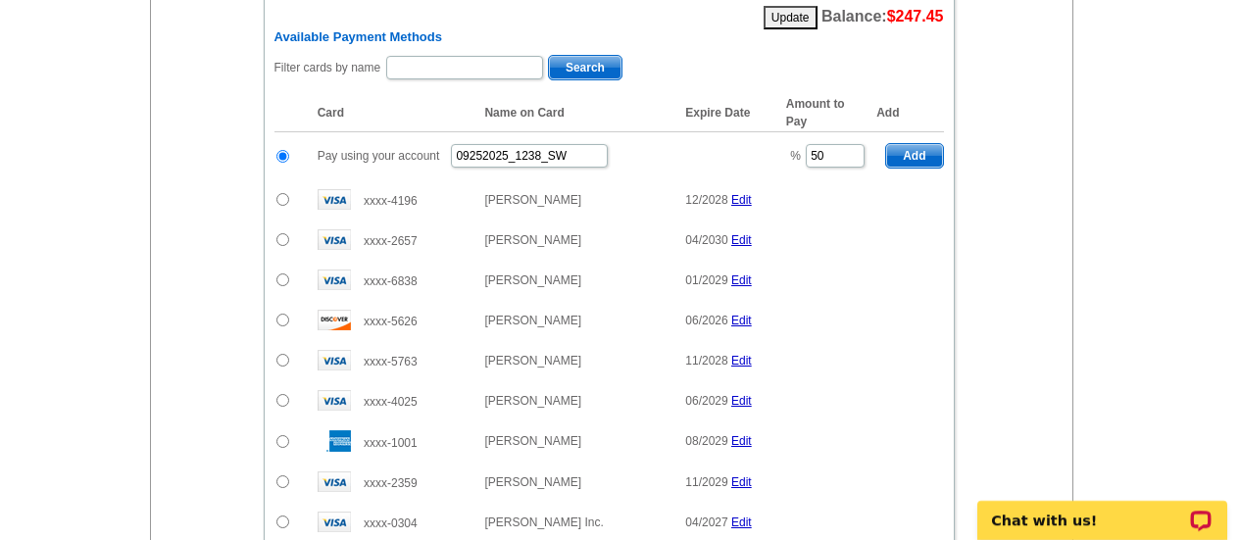
scroll to position [1065, 0]
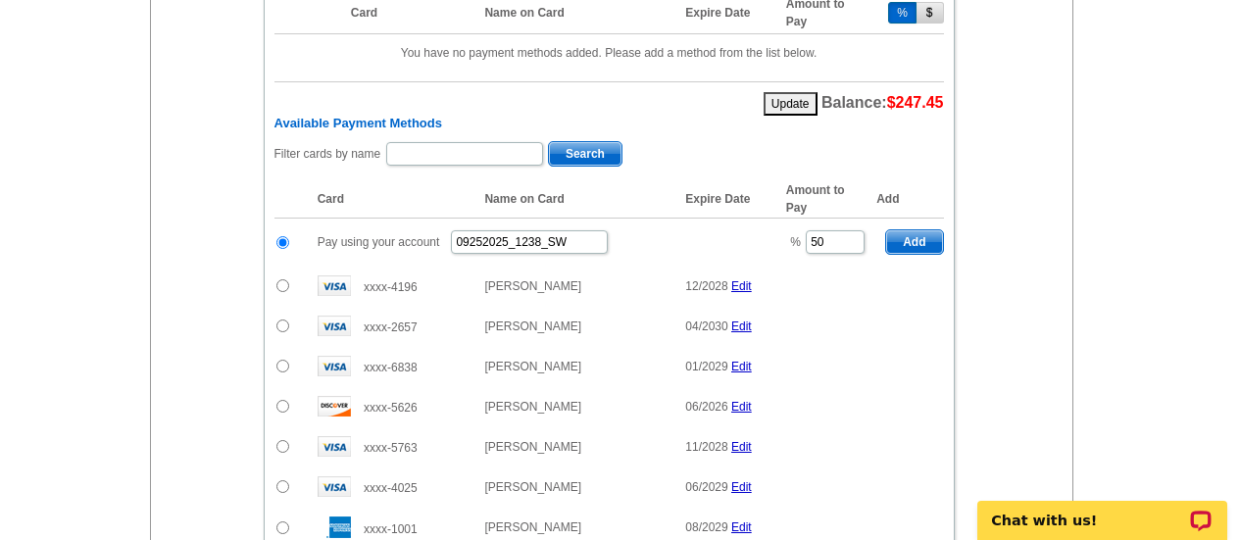
click at [927, 241] on span "Add" at bounding box center [914, 242] width 56 height 24
type input "100"
radio input "false"
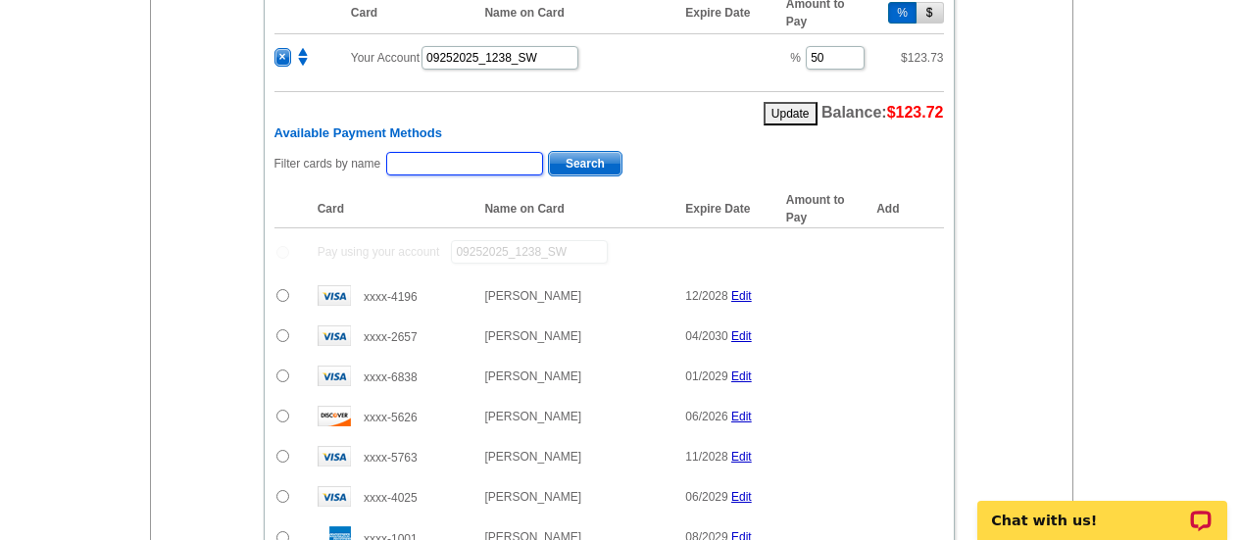
click at [475, 167] on input "text" at bounding box center [464, 164] width 157 height 24
type input "[PERSON_NAME]"
click at [593, 166] on span "Search" at bounding box center [585, 164] width 73 height 24
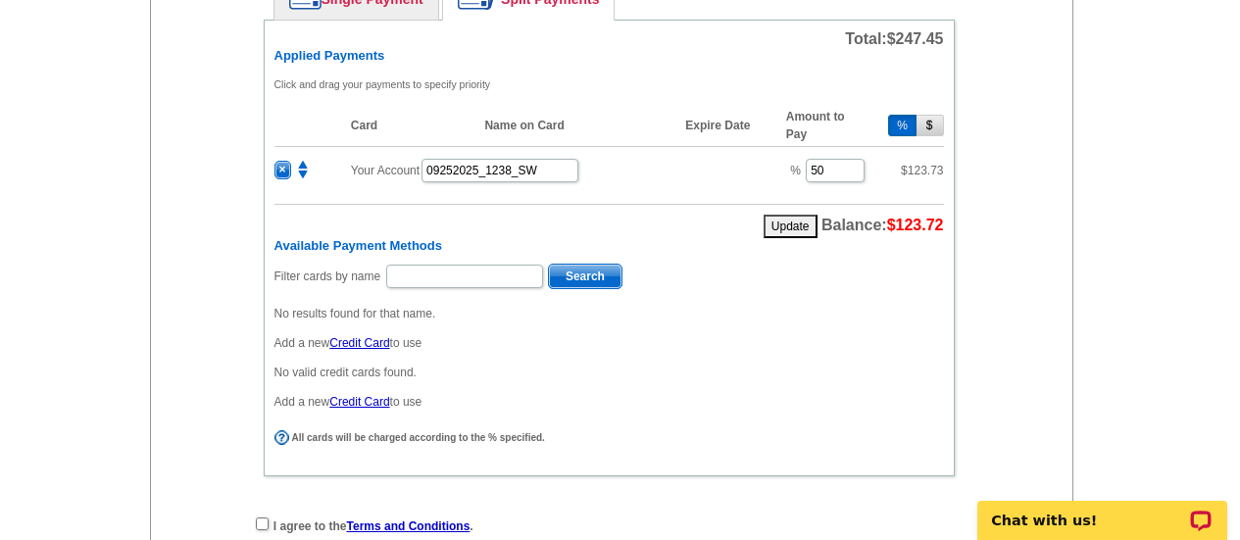
scroll to position [953, 0]
